Goal: Task Accomplishment & Management: Complete application form

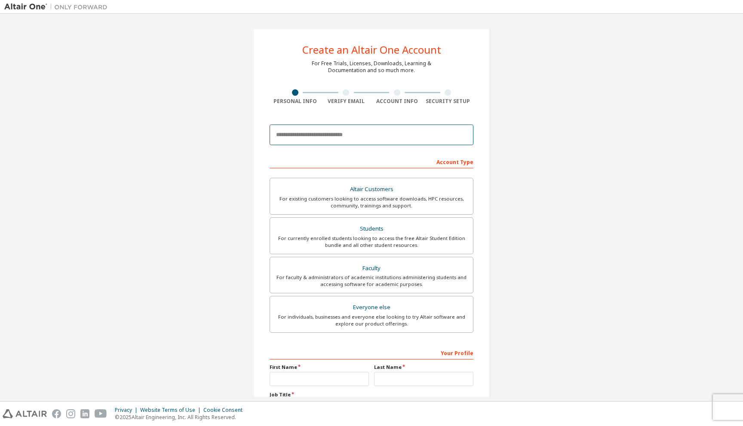
click at [312, 141] on input "email" at bounding box center [371, 135] width 204 height 21
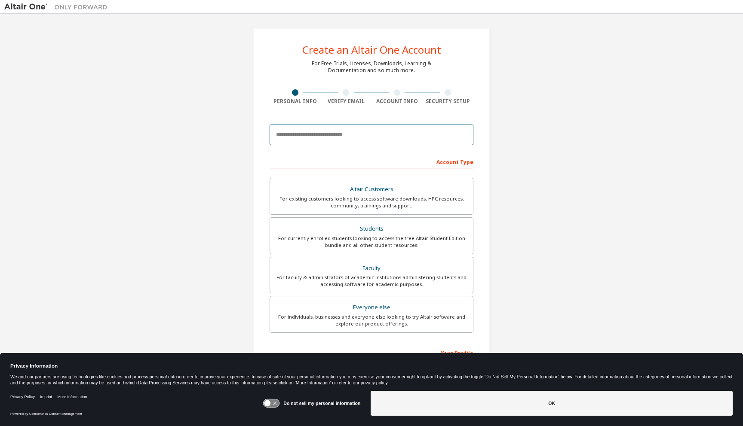
click at [312, 141] on input "email" at bounding box center [371, 135] width 204 height 21
type input "**********"
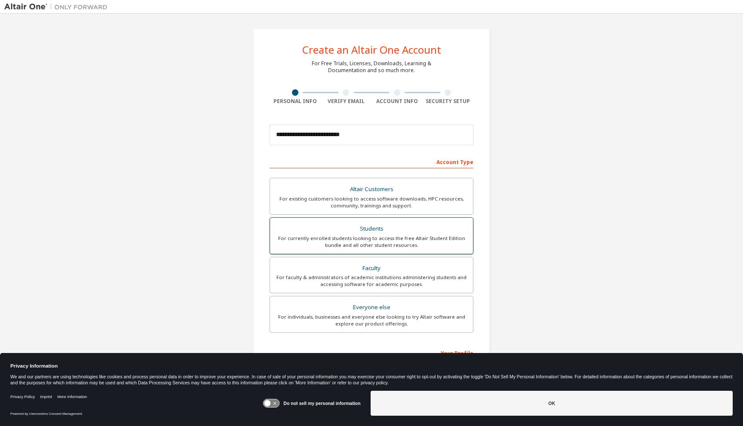
click at [373, 247] on div "For currently enrolled students looking to access the free Altair Student Editi…" at bounding box center [371, 242] width 193 height 14
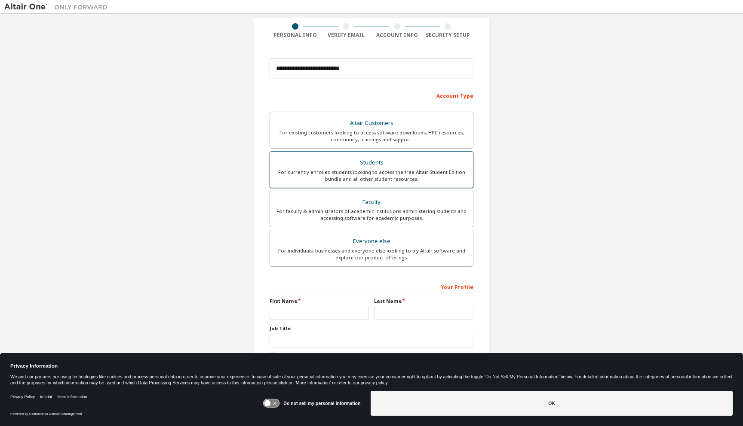
scroll to position [76, 0]
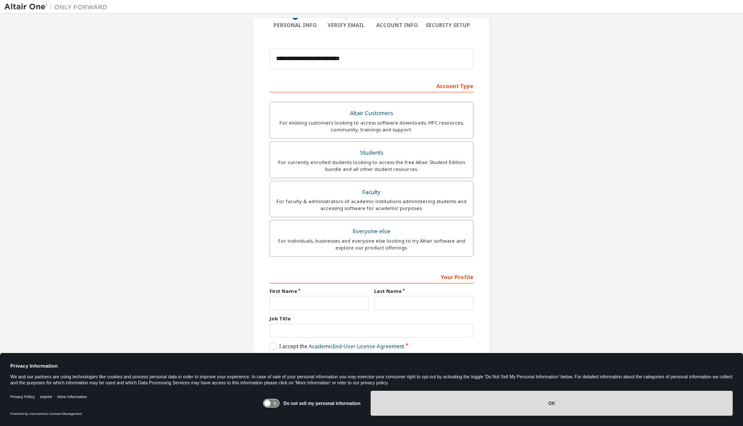
click at [511, 399] on button "OK" at bounding box center [551, 403] width 362 height 25
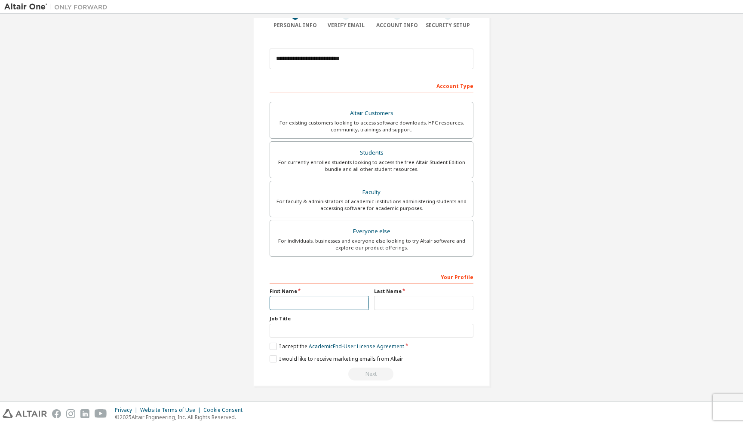
click at [322, 305] on input "text" at bounding box center [318, 303] width 99 height 14
type input "*********"
click at [397, 306] on input "text" at bounding box center [423, 303] width 99 height 14
type input "****"
click at [270, 343] on label "I accept the Academic End-User License Agreement" at bounding box center [336, 346] width 135 height 7
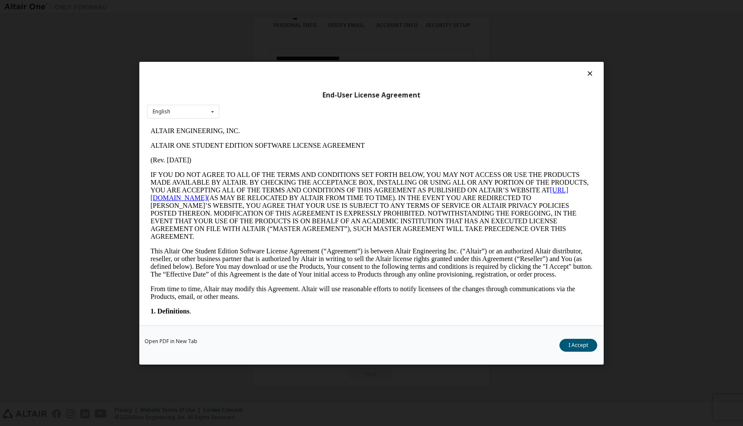
scroll to position [0, 0]
click at [581, 346] on button "I Accept" at bounding box center [578, 345] width 38 height 13
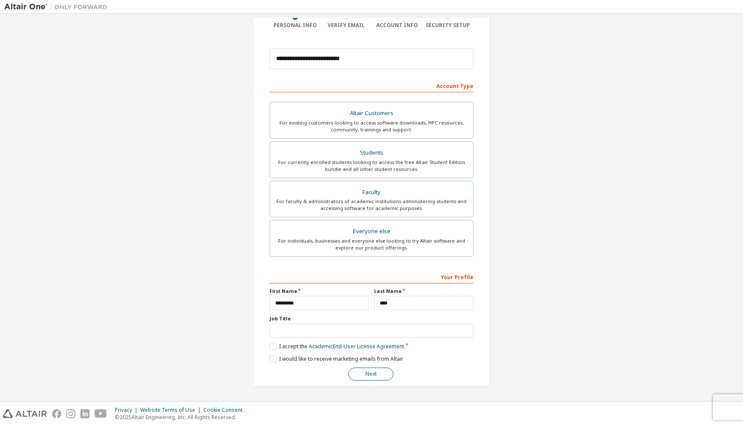
click at [370, 376] on button "Next" at bounding box center [370, 374] width 45 height 13
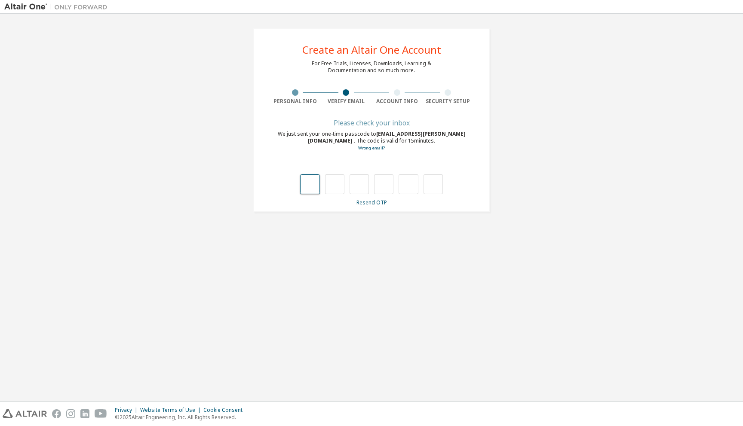
type input "*"
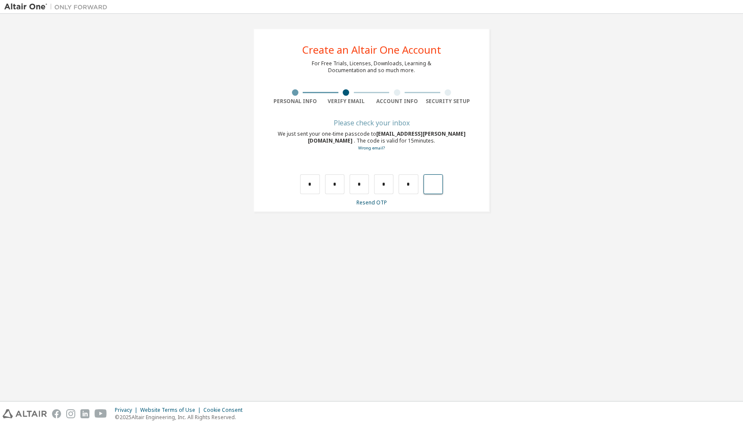
type input "*"
